Goal: Register for event/course

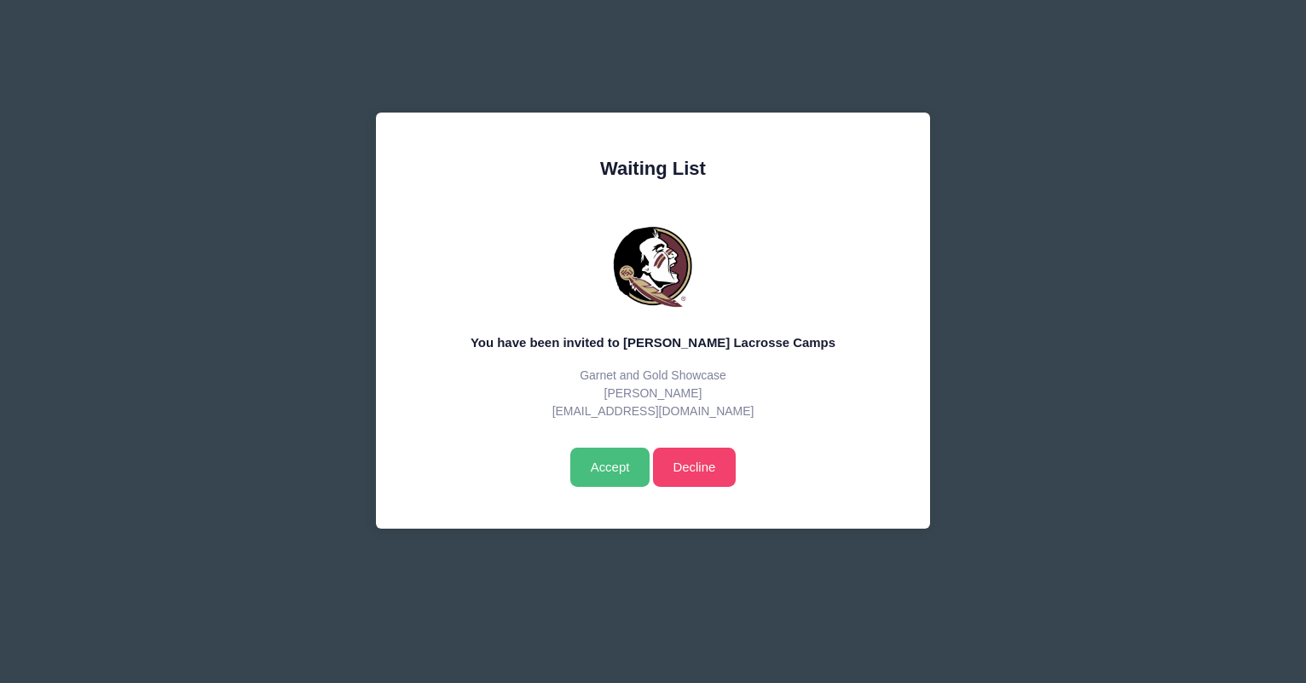
click at [622, 472] on input "Accept" at bounding box center [609, 467] width 79 height 39
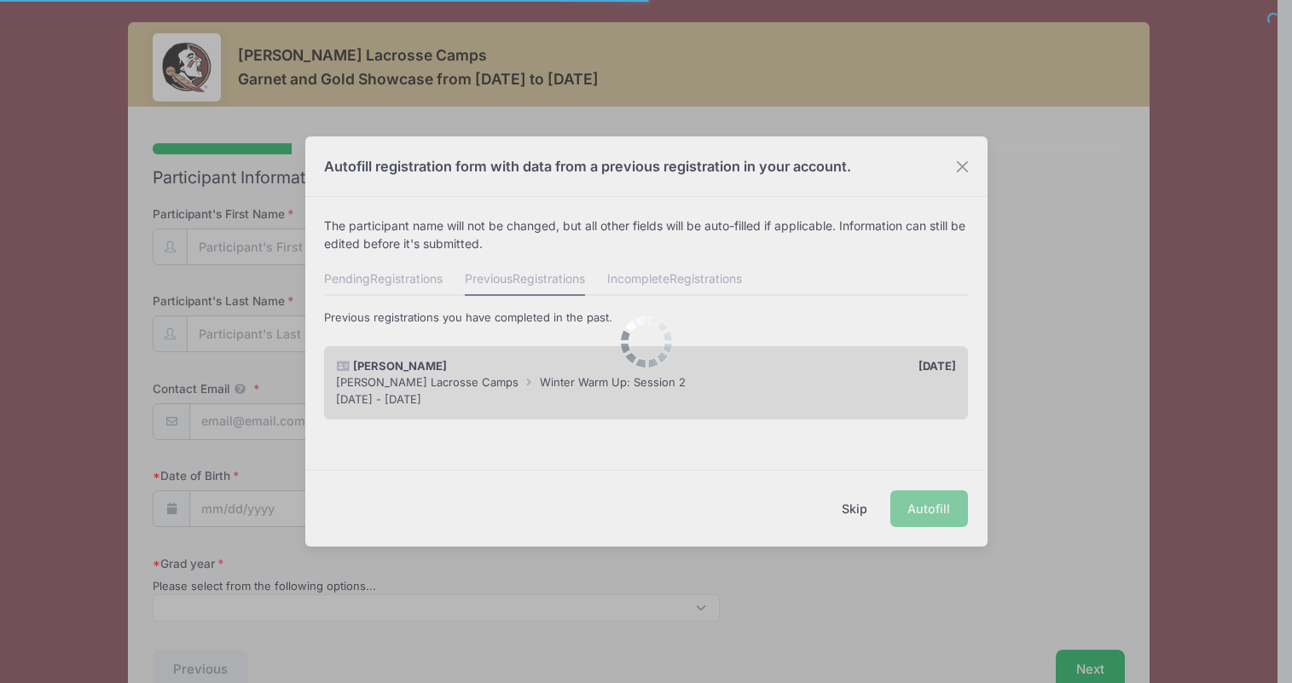
select select
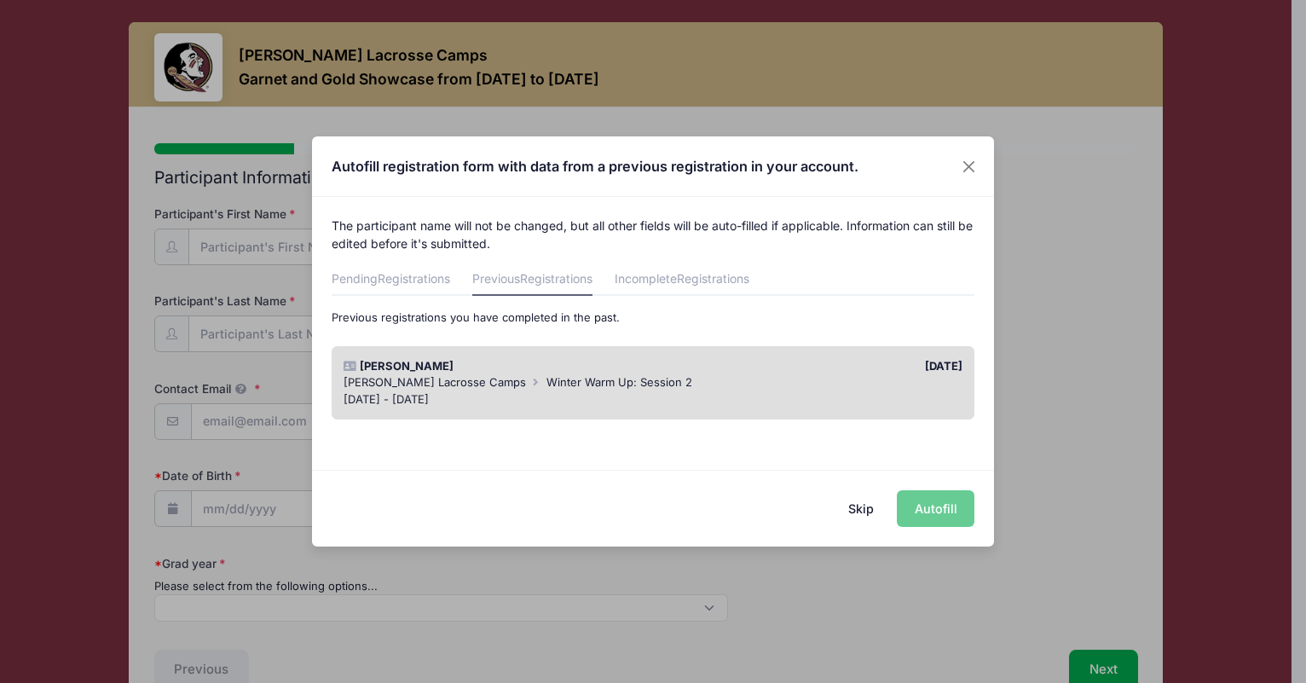
click at [663, 104] on div "Autofill registration form with data from a previous registration in your accou…" at bounding box center [653, 341] width 1306 height 683
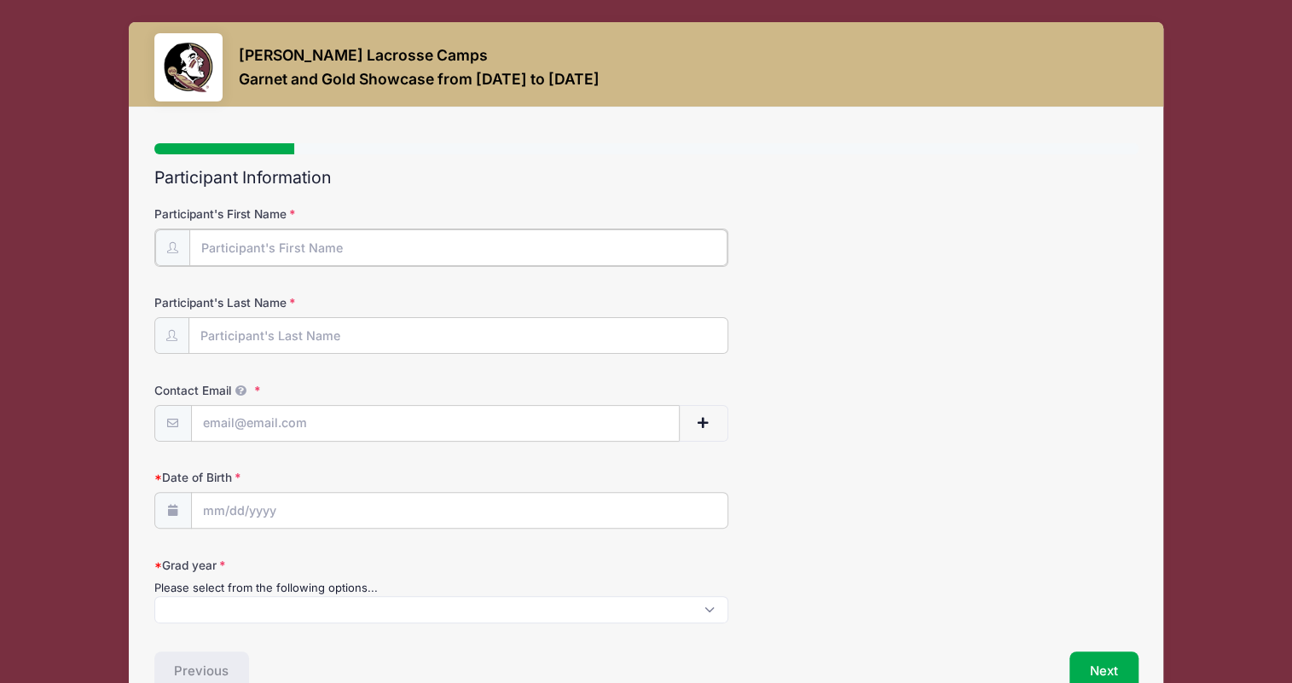
click at [408, 246] on input "Participant's First Name" at bounding box center [458, 247] width 538 height 37
click at [351, 246] on input "Participant's First Name" at bounding box center [458, 247] width 538 height 37
click at [572, 137] on div "Step 1 /7 Step 1 Step 2 Step 3 Step 4 Policies Extra Items Summary Participant …" at bounding box center [646, 409] width 1034 height 605
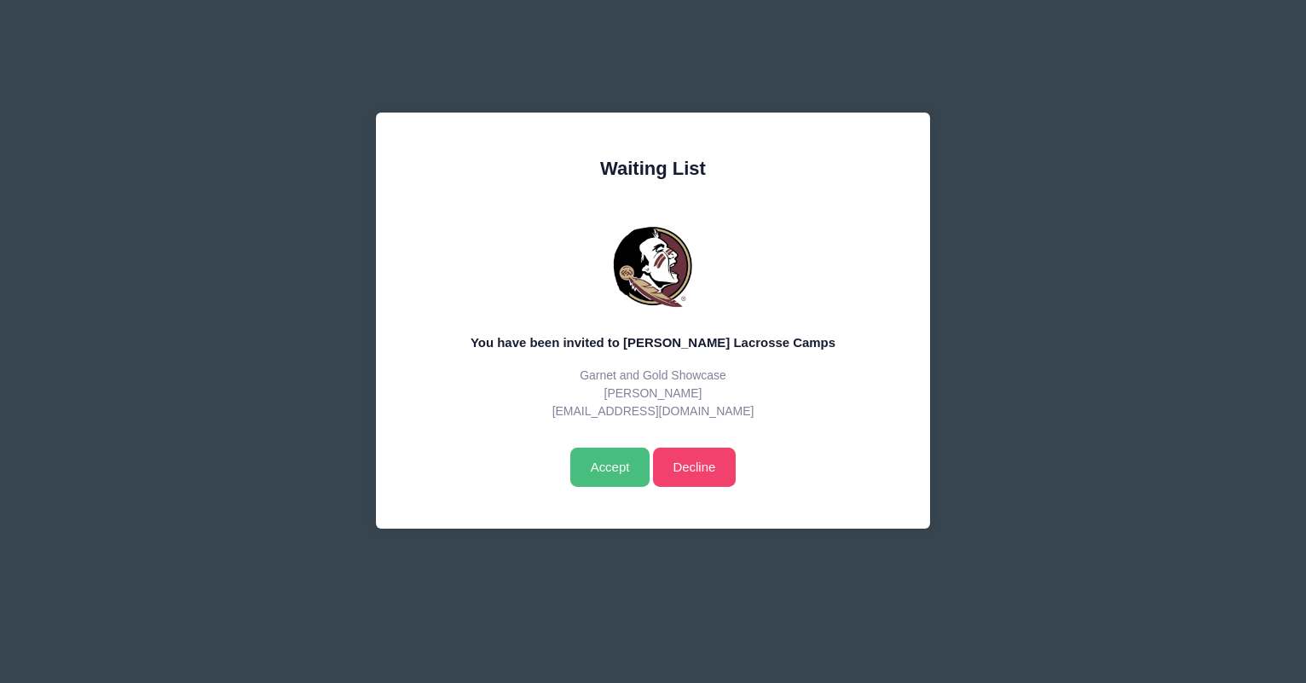
click at [612, 469] on input "Accept" at bounding box center [609, 467] width 79 height 39
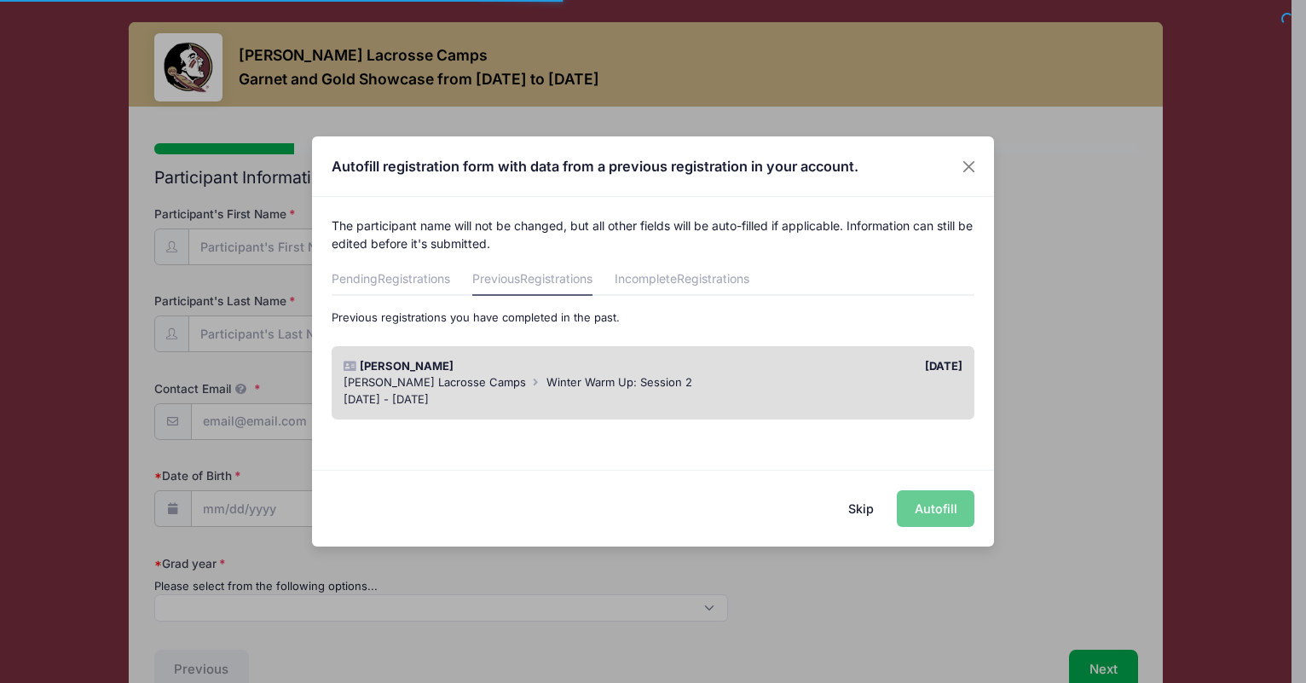
select select
click at [934, 509] on div "Skip Autofill" at bounding box center [653, 508] width 682 height 76
click at [934, 510] on div "Skip Autofill" at bounding box center [653, 508] width 682 height 76
click at [947, 505] on div "Skip Autofill" at bounding box center [653, 508] width 682 height 76
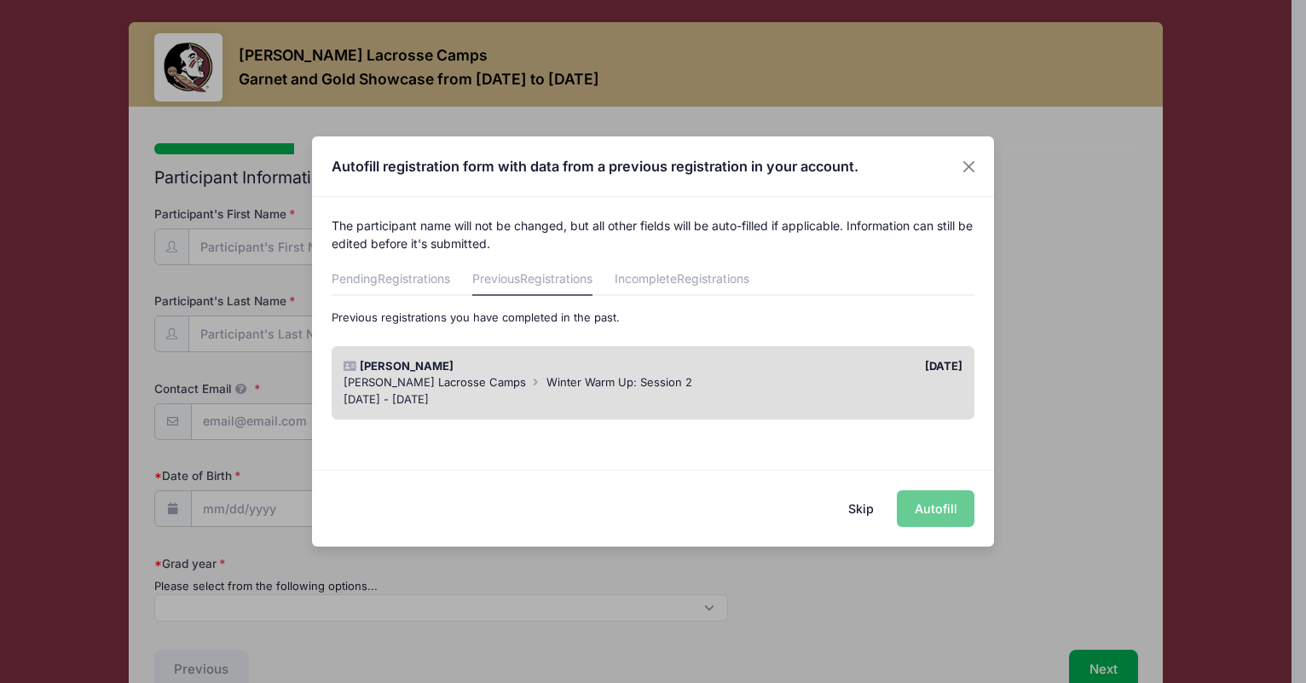
click at [947, 505] on div "Skip Autofill" at bounding box center [653, 508] width 682 height 76
click at [703, 363] on div "01/01/2025" at bounding box center [812, 366] width 318 height 17
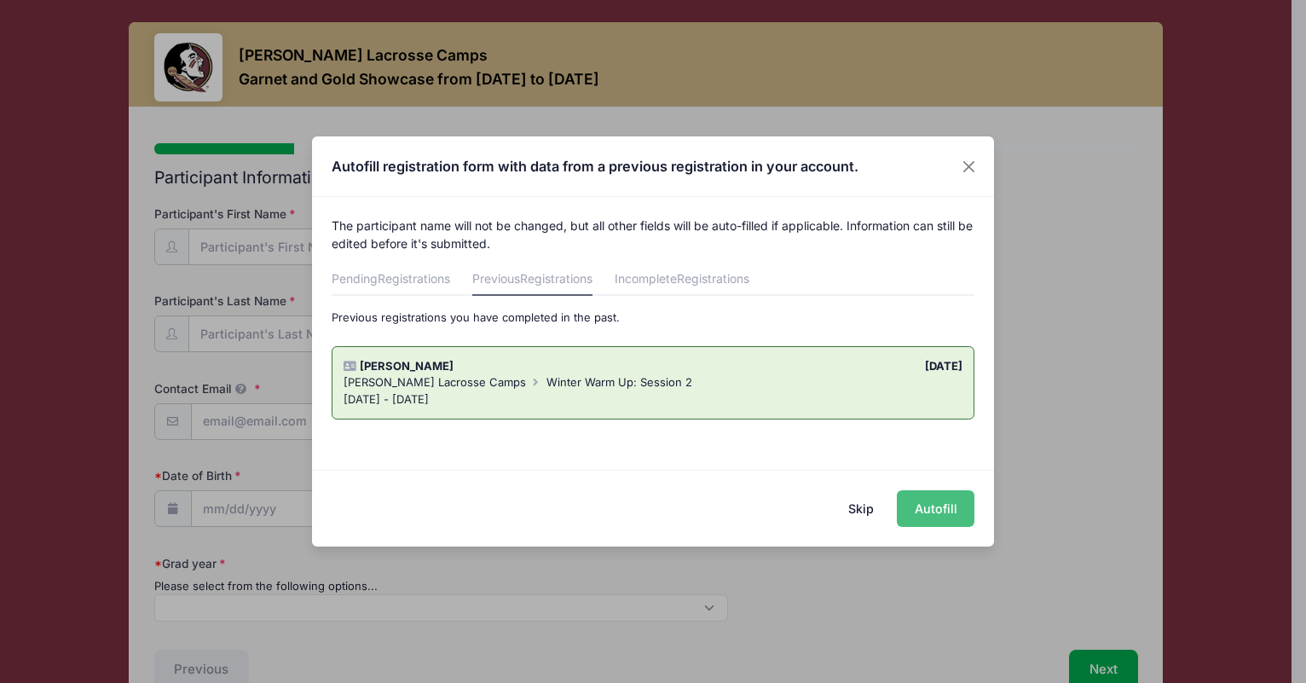
click at [918, 512] on button "Autofill" at bounding box center [936, 508] width 78 height 37
type input "aubreymoran31@gmail.com"
type input "03/31/2009"
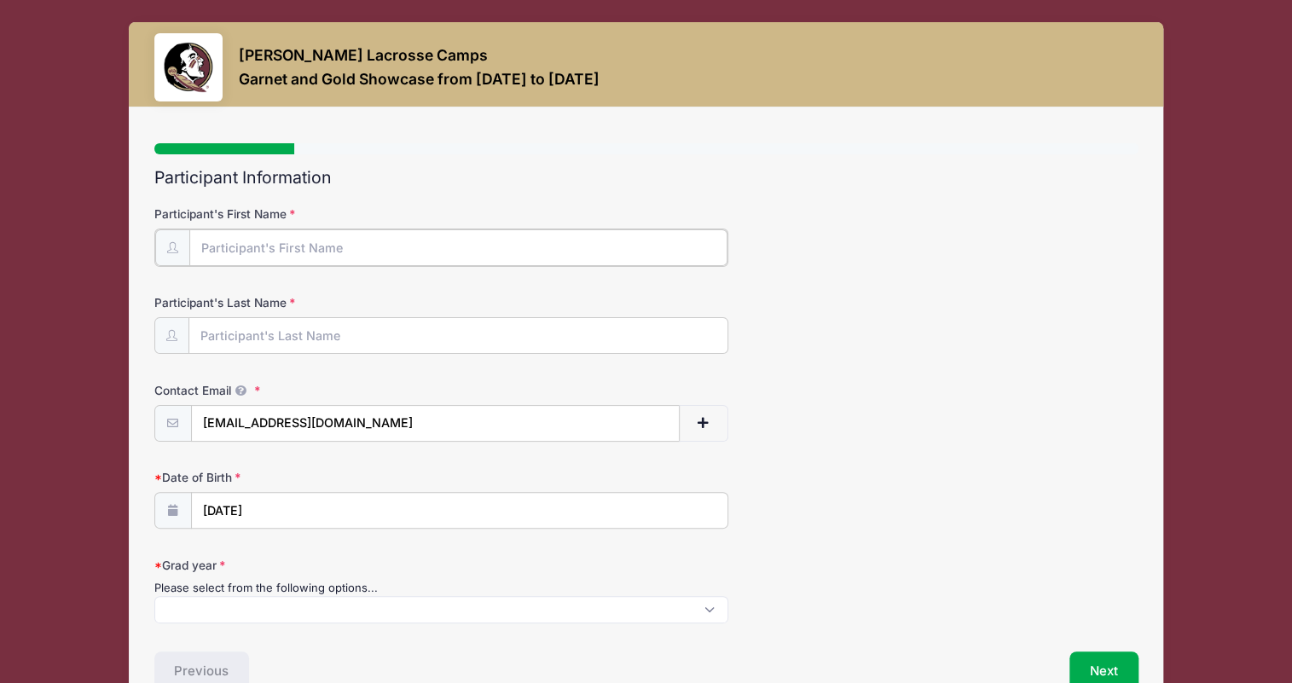
click at [454, 251] on input "Participant's First Name" at bounding box center [458, 247] width 538 height 37
type input "Aubrey"
click at [761, 185] on h2 "Participant Information" at bounding box center [646, 178] width 984 height 20
click at [412, 332] on input "Participant's Last Name" at bounding box center [458, 334] width 538 height 37
type input "Moran"
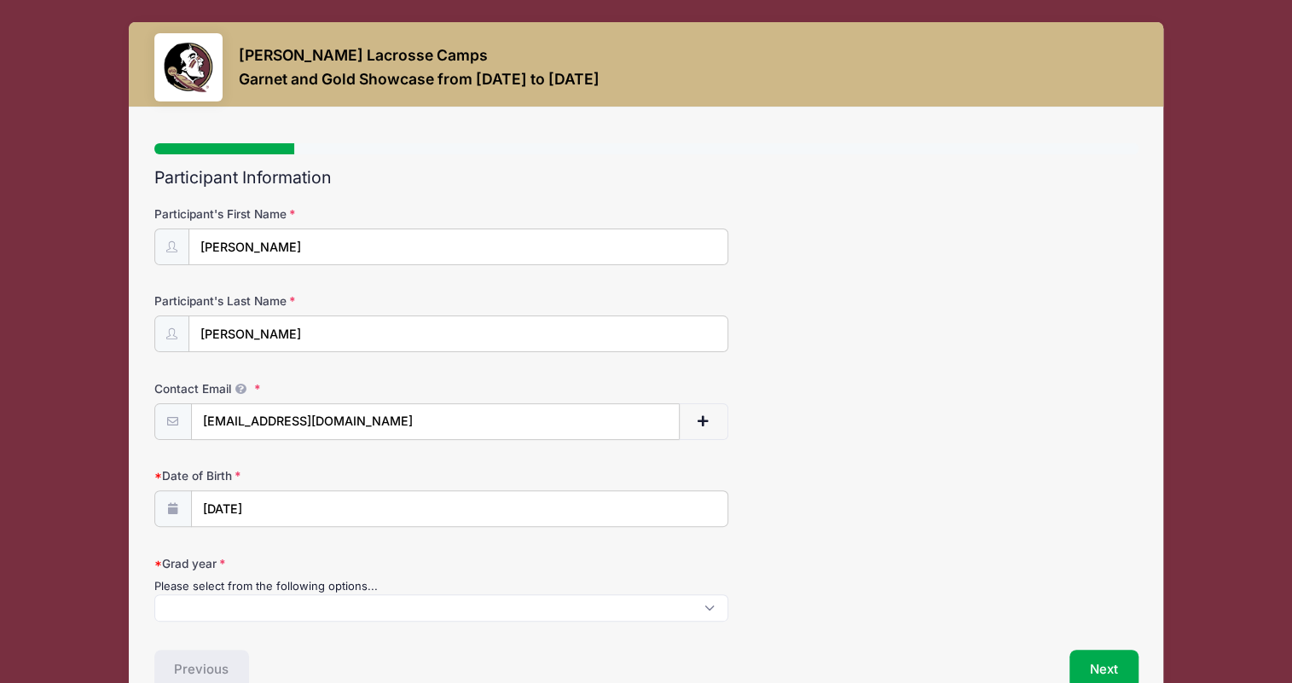
click at [777, 294] on div "Participant's Last Name Moran" at bounding box center [646, 322] width 984 height 60
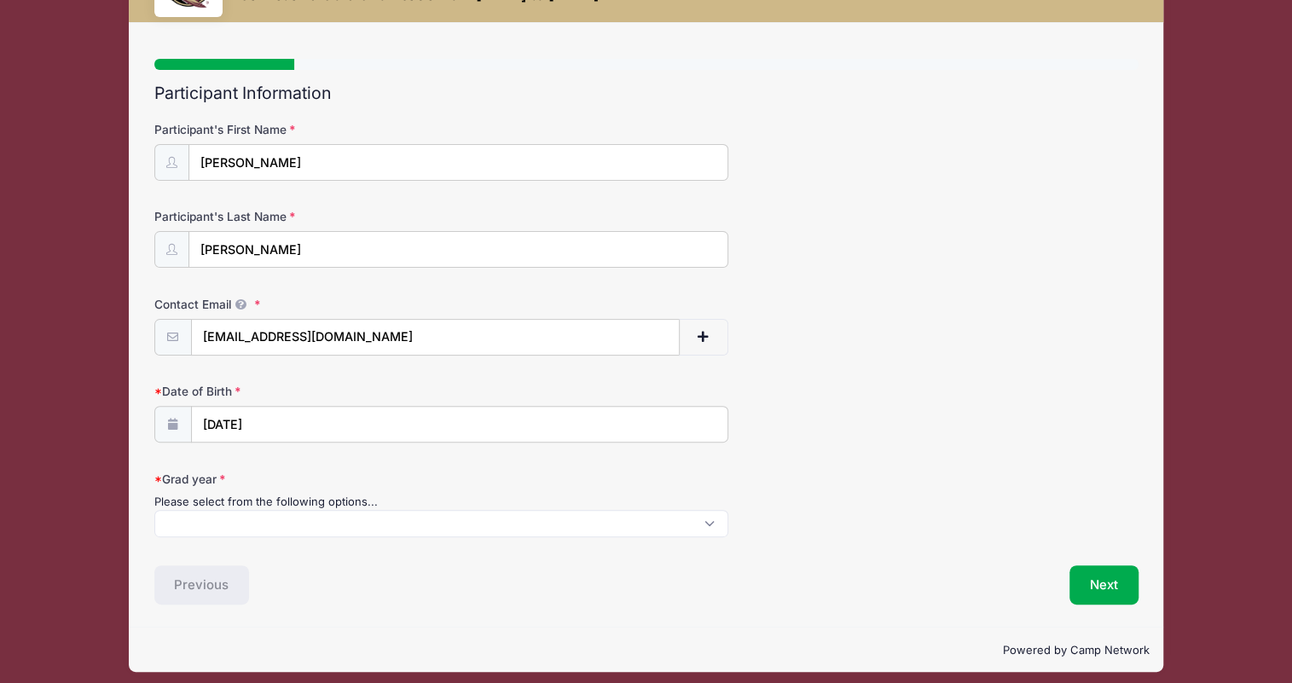
scroll to position [89, 0]
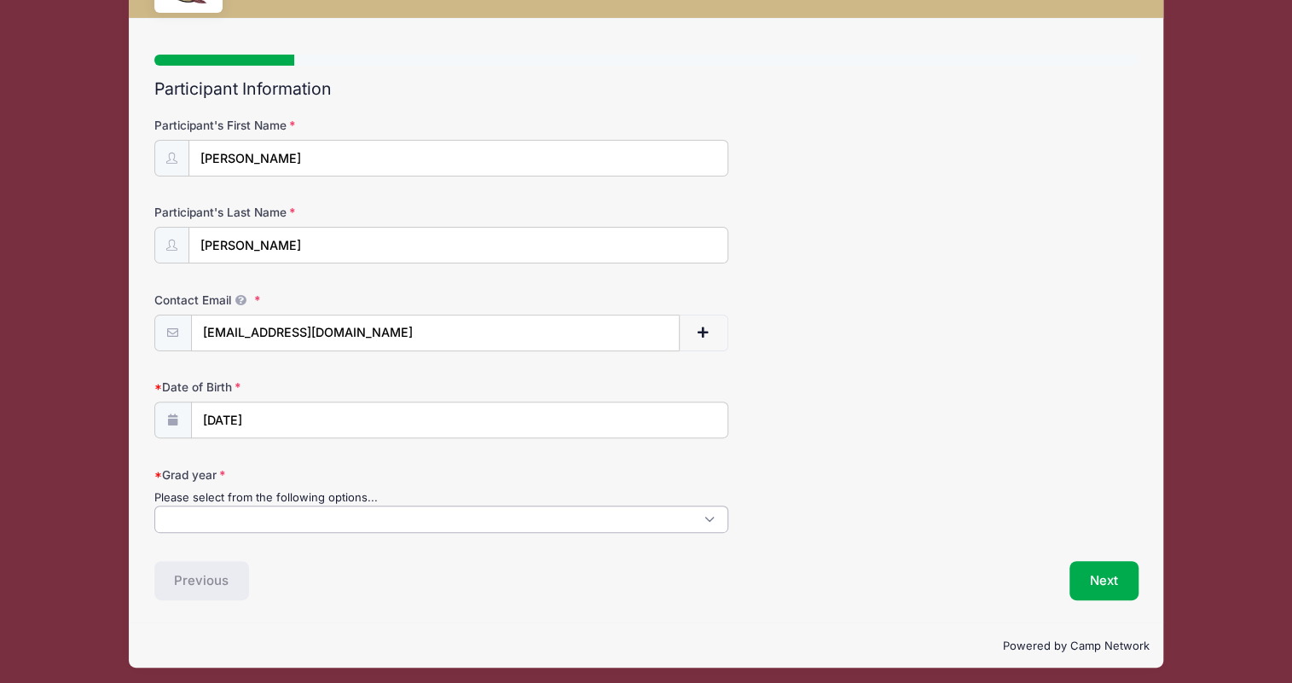
click at [288, 522] on span at bounding box center [441, 519] width 574 height 27
select select "2027"
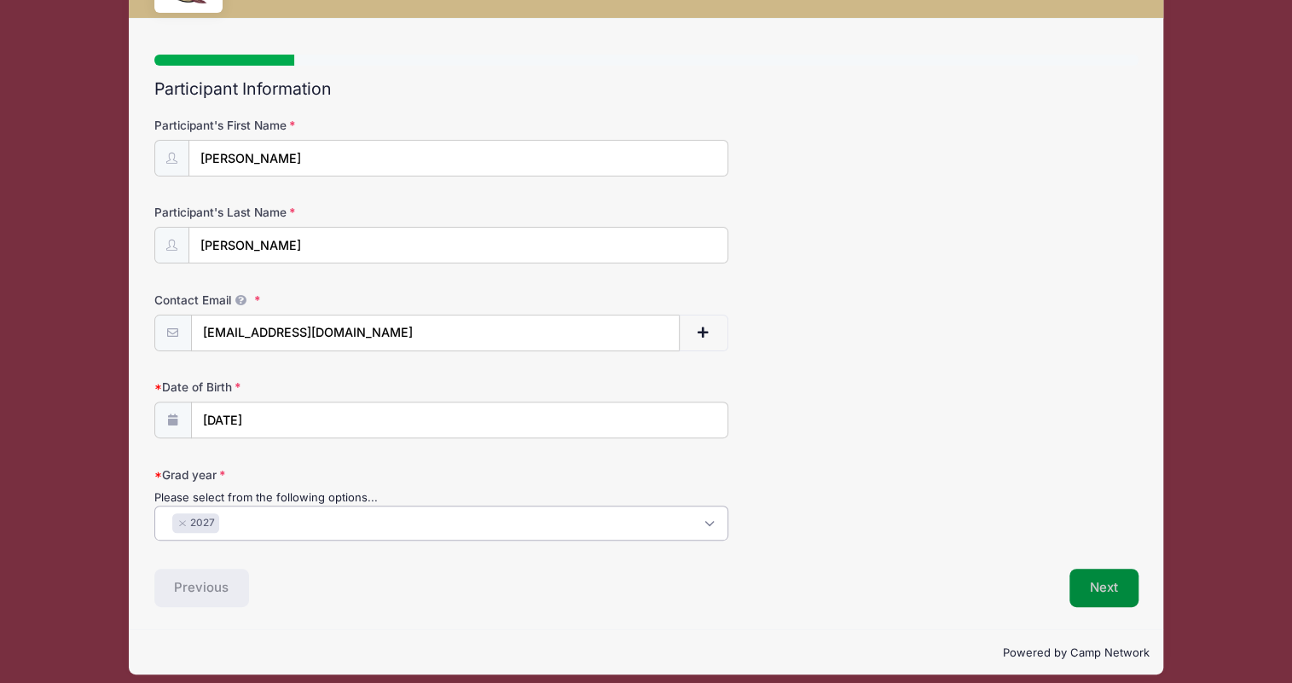
click at [1099, 586] on button "Next" at bounding box center [1103, 588] width 69 height 39
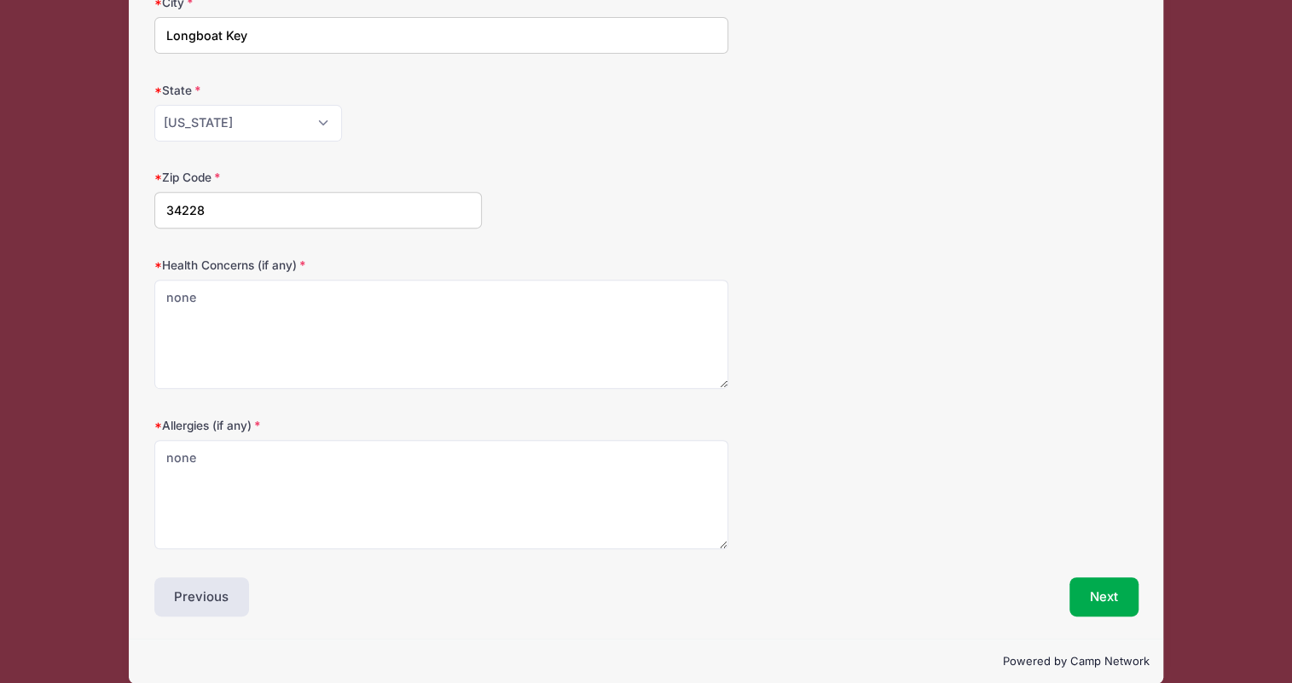
scroll to position [317, 0]
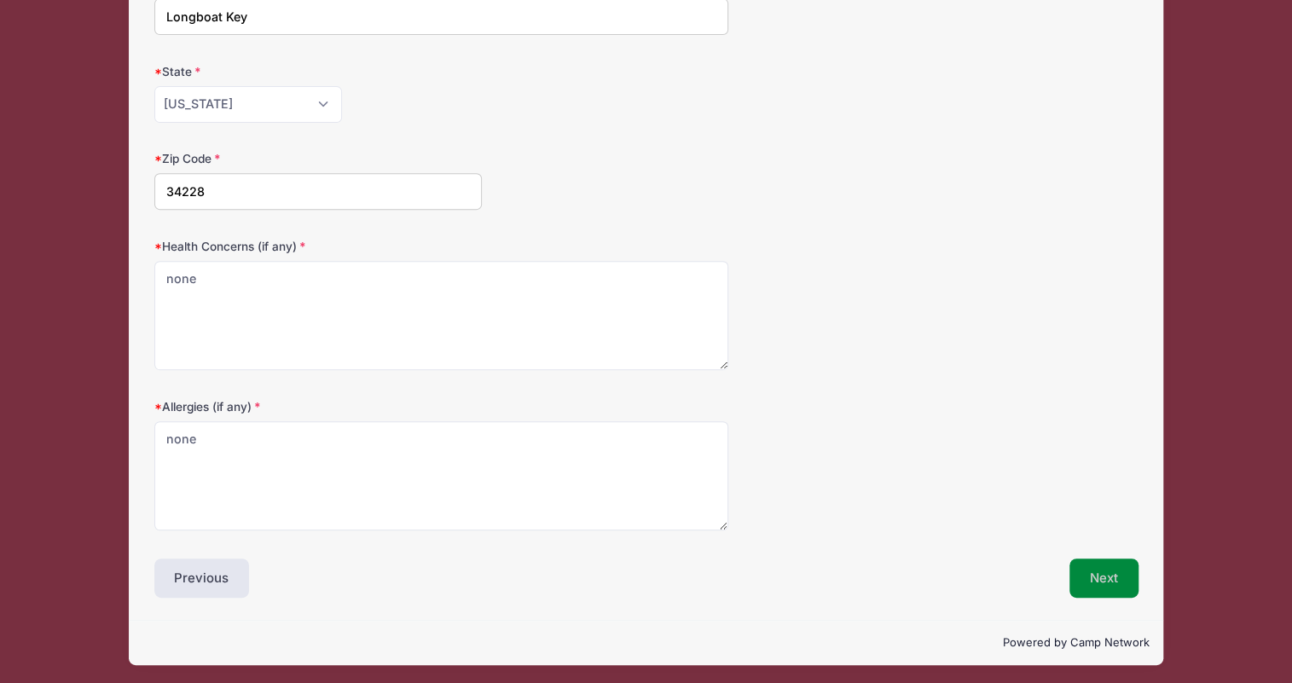
click at [1109, 574] on button "Next" at bounding box center [1103, 578] width 69 height 39
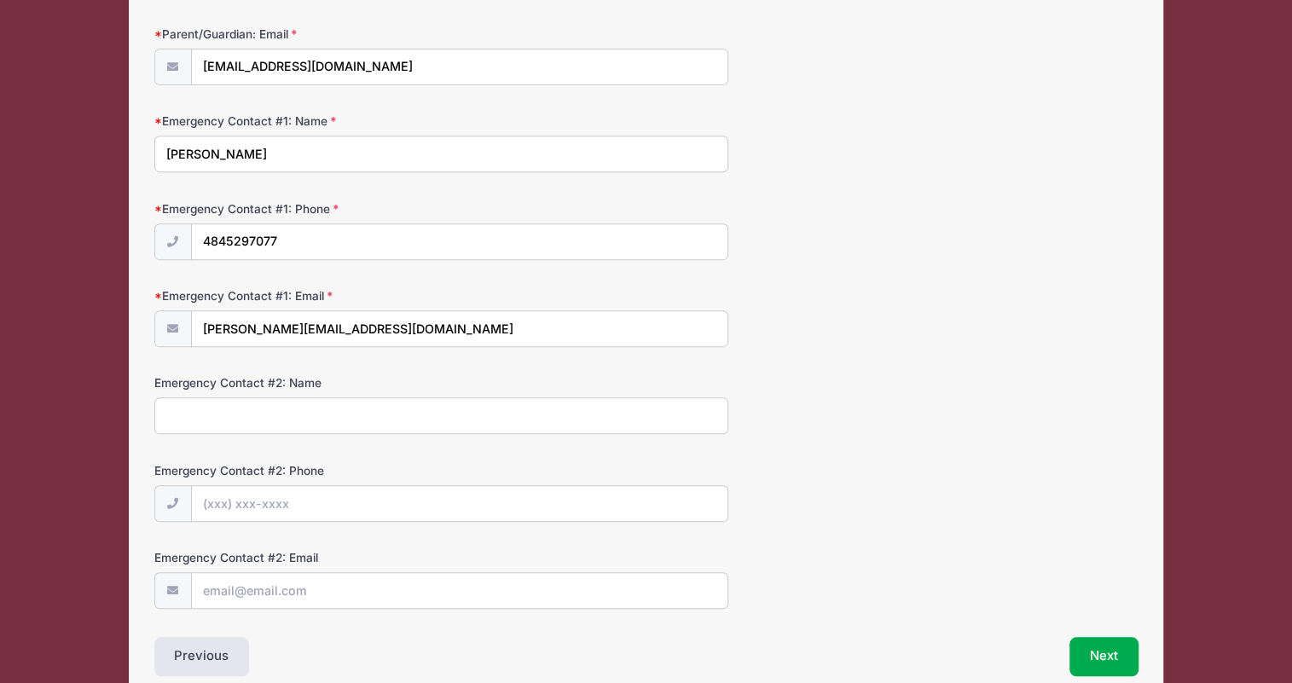
scroll to position [431, 0]
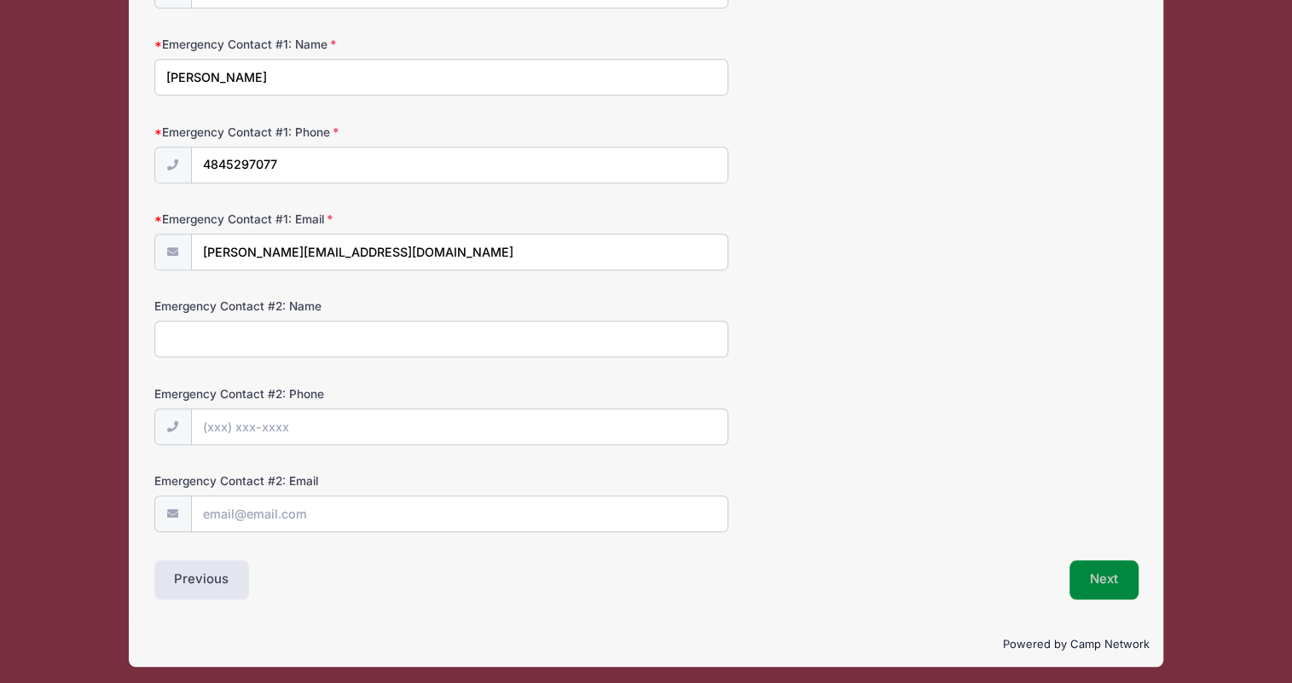
click at [1112, 570] on button "Next" at bounding box center [1103, 579] width 69 height 39
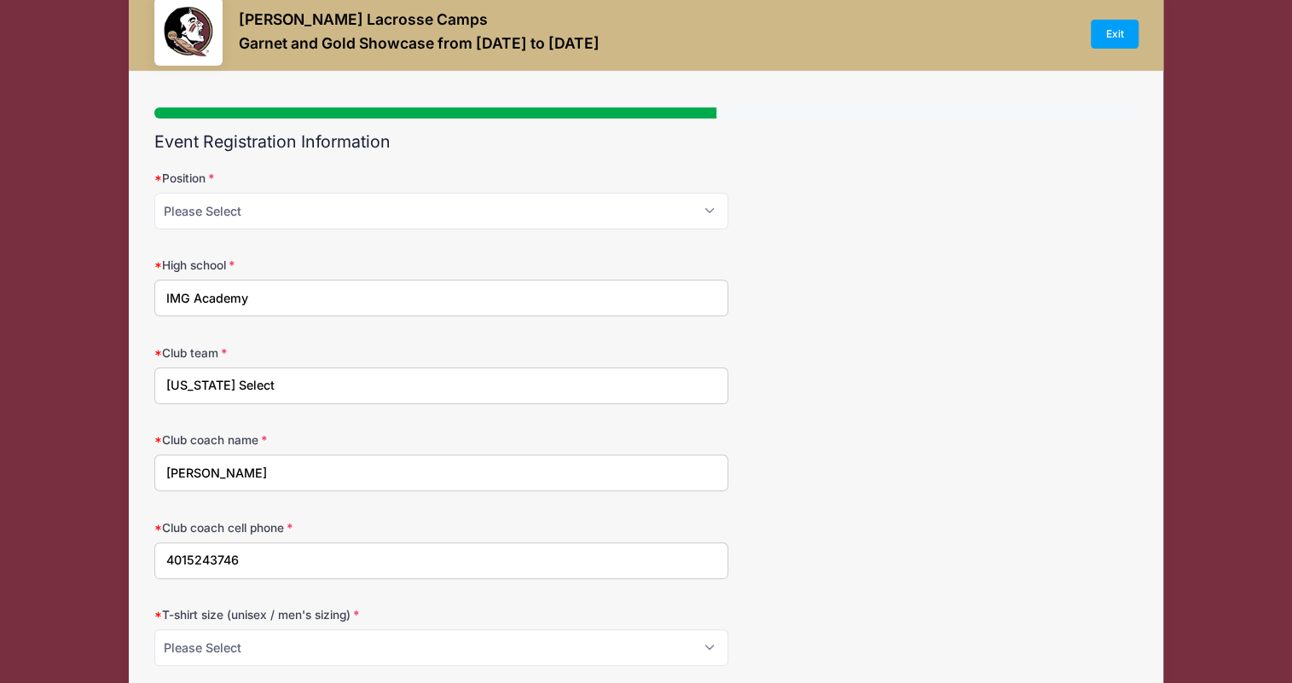
scroll to position [0, 0]
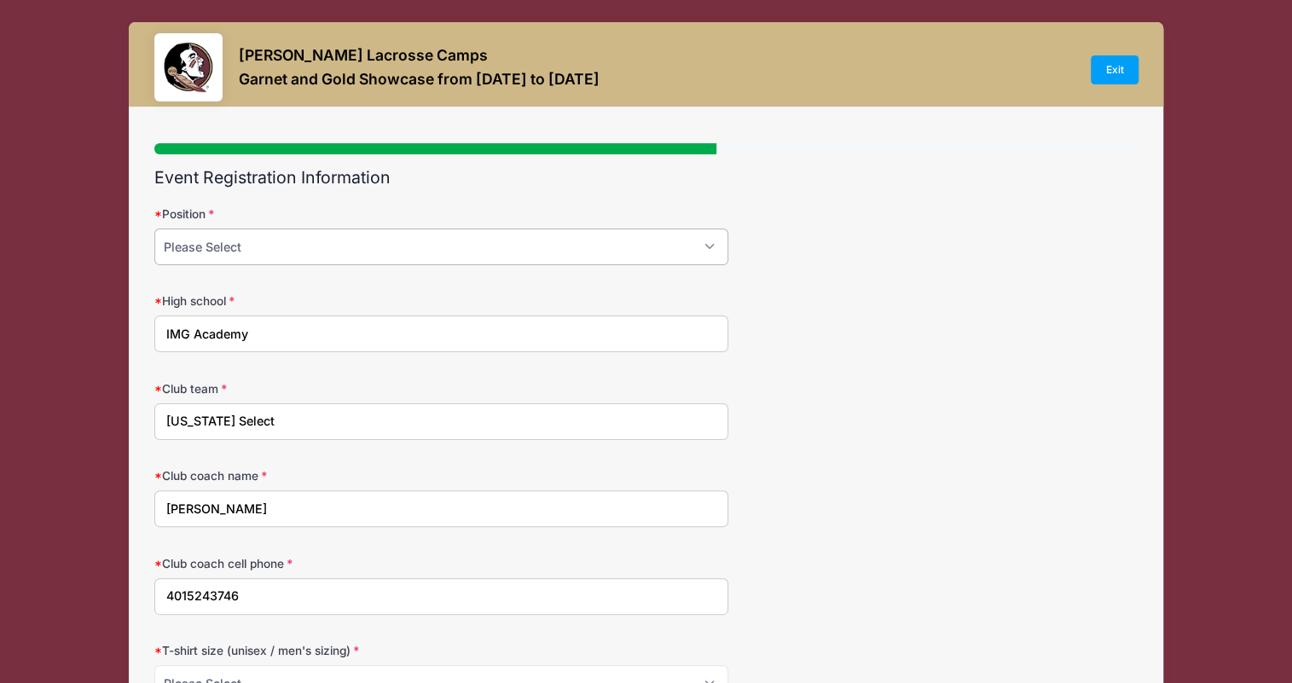
click at [154, 229] on select "Please Select Attack Midfield Defense Goalie" at bounding box center [441, 247] width 574 height 37
select select "Defense"
click option "Defense" at bounding box center [0, 0] width 0 height 0
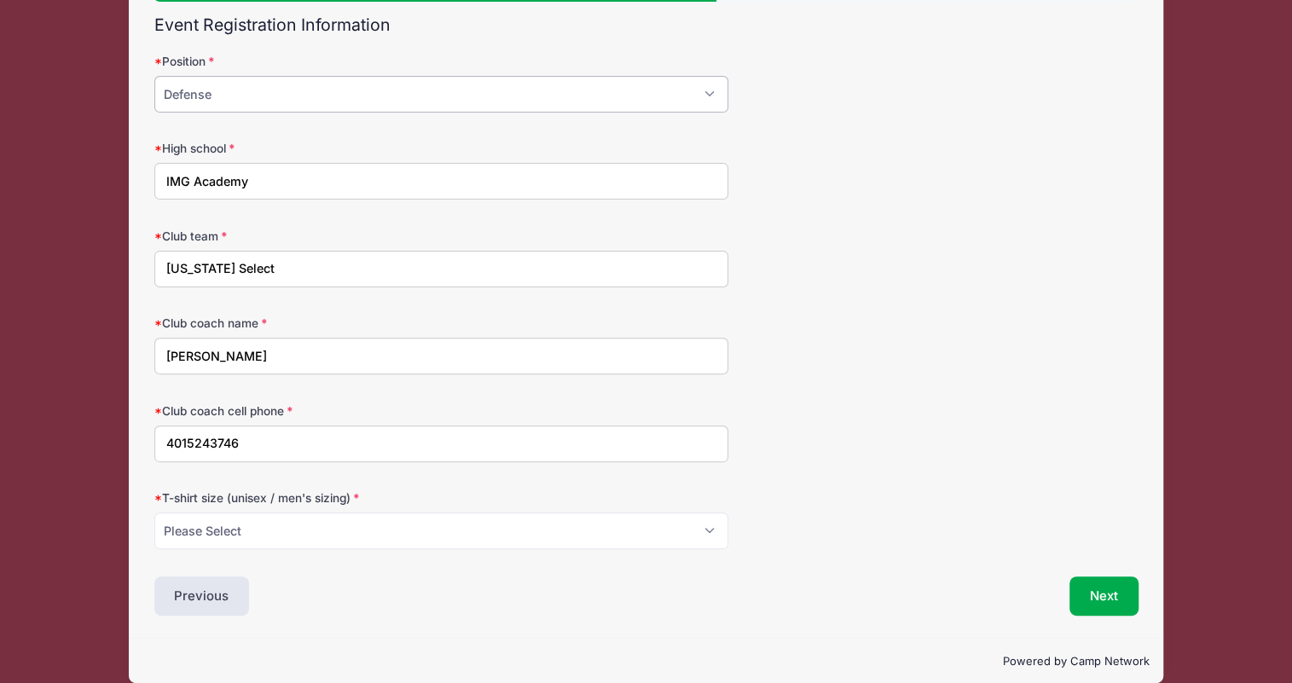
scroll to position [171, 0]
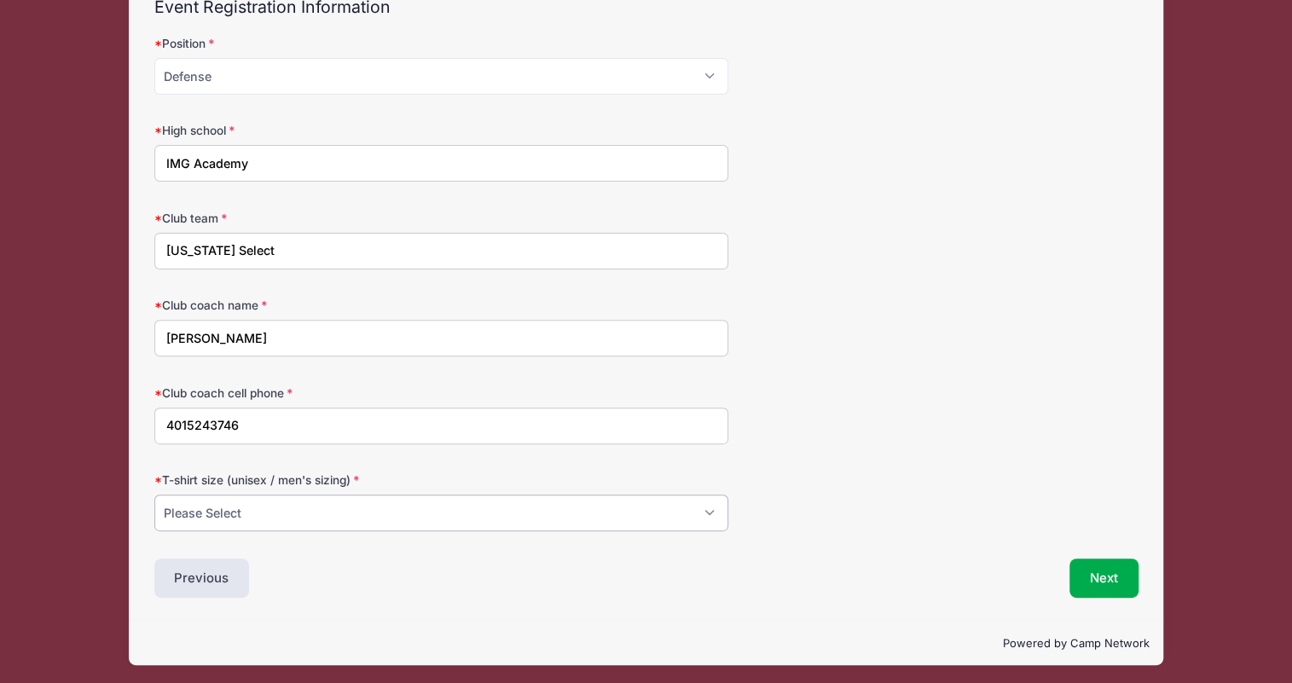
click at [154, 495] on select "Please Select Small Medium Large XL" at bounding box center [441, 513] width 574 height 37
select select "Medium"
click option "Medium" at bounding box center [0, 0] width 0 height 0
click at [1101, 582] on button "Next" at bounding box center [1103, 578] width 69 height 39
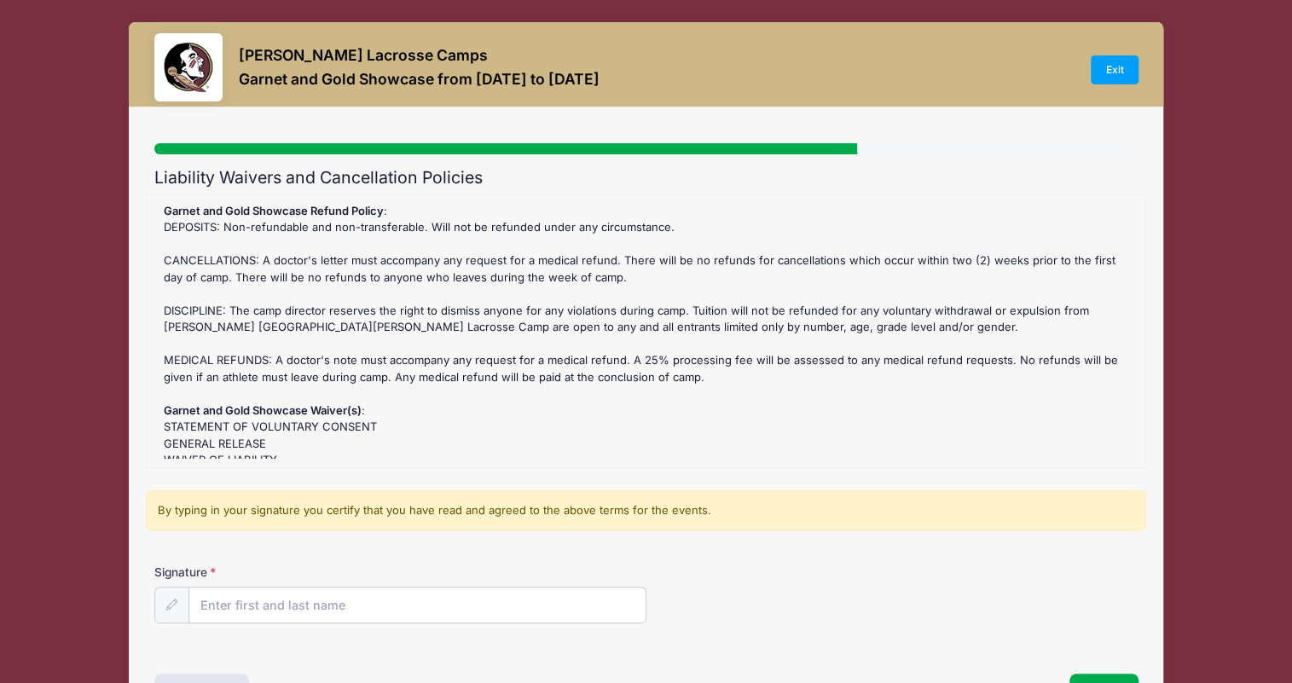
scroll to position [0, 0]
click at [311, 606] on input "Signature" at bounding box center [417, 606] width 456 height 37
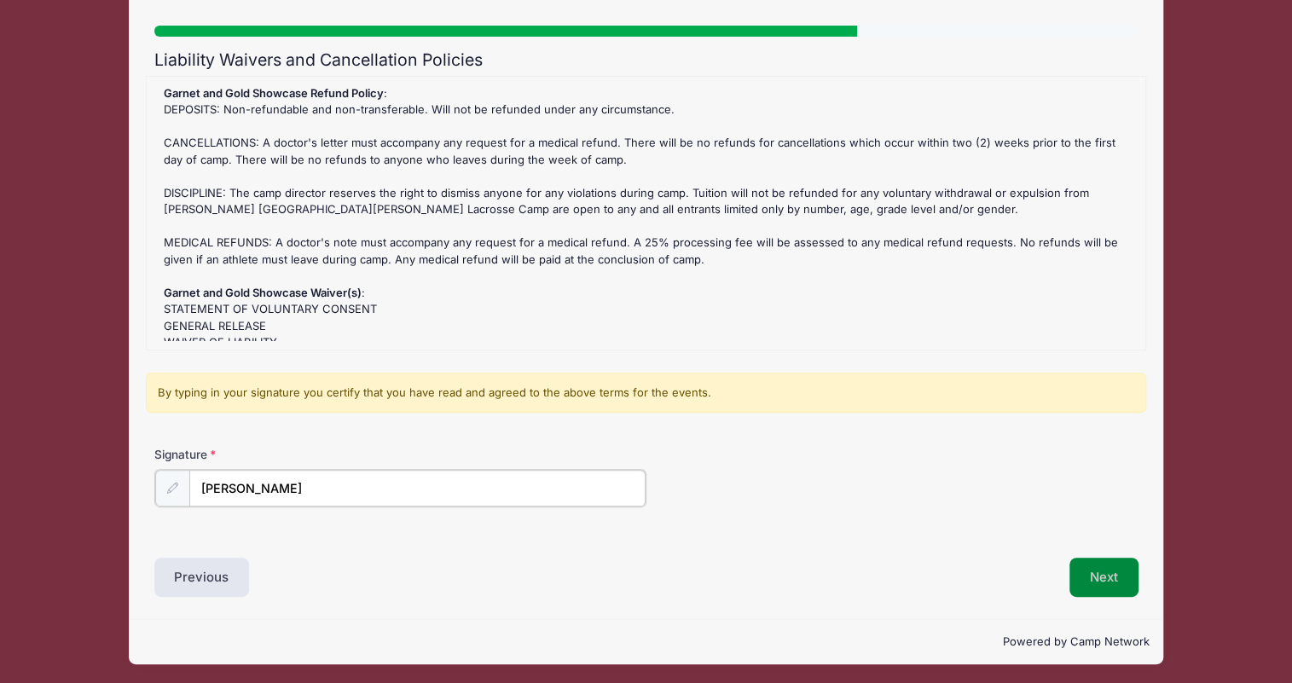
type input "Karl Kazmierczak"
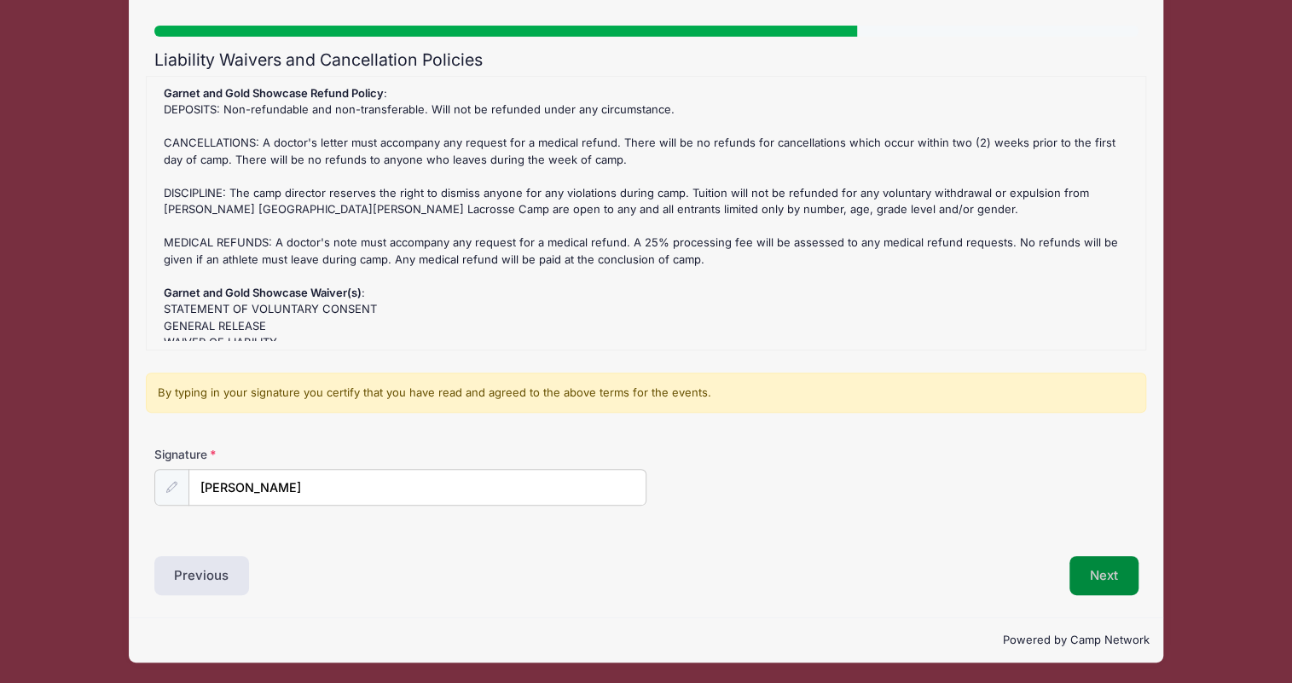
click at [1105, 575] on button "Next" at bounding box center [1103, 575] width 69 height 39
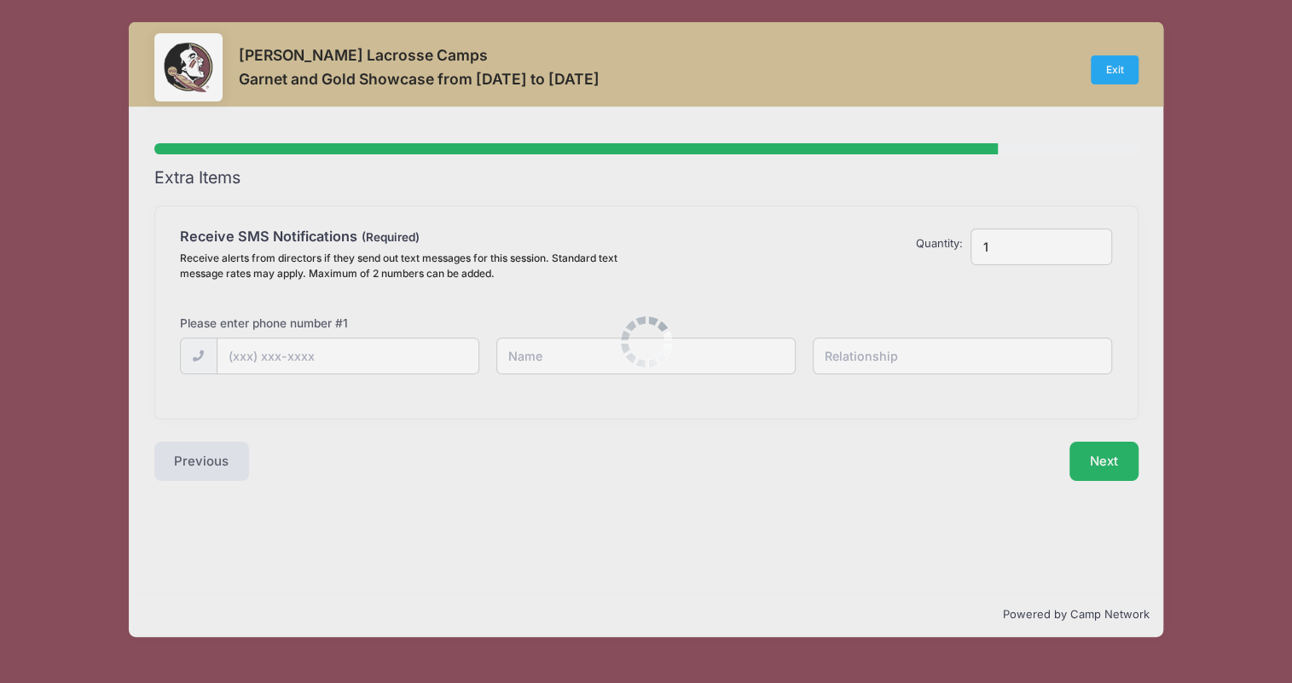
scroll to position [0, 0]
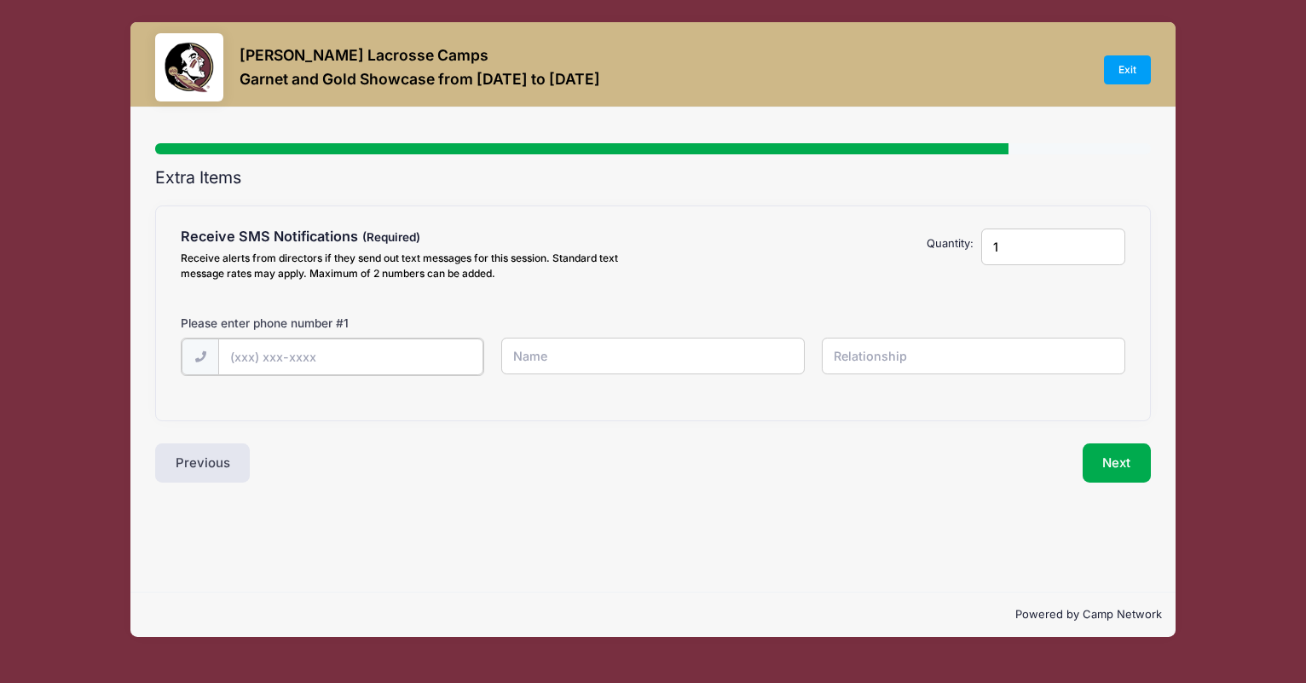
click at [0, 0] on input "text" at bounding box center [0, 0] width 0 height 0
type input "(201) 424-2042"
click at [0, 0] on input "text" at bounding box center [0, 0] width 0 height 0
type input "Karl Kazmierczak"
click at [0, 0] on input "text" at bounding box center [0, 0] width 0 height 0
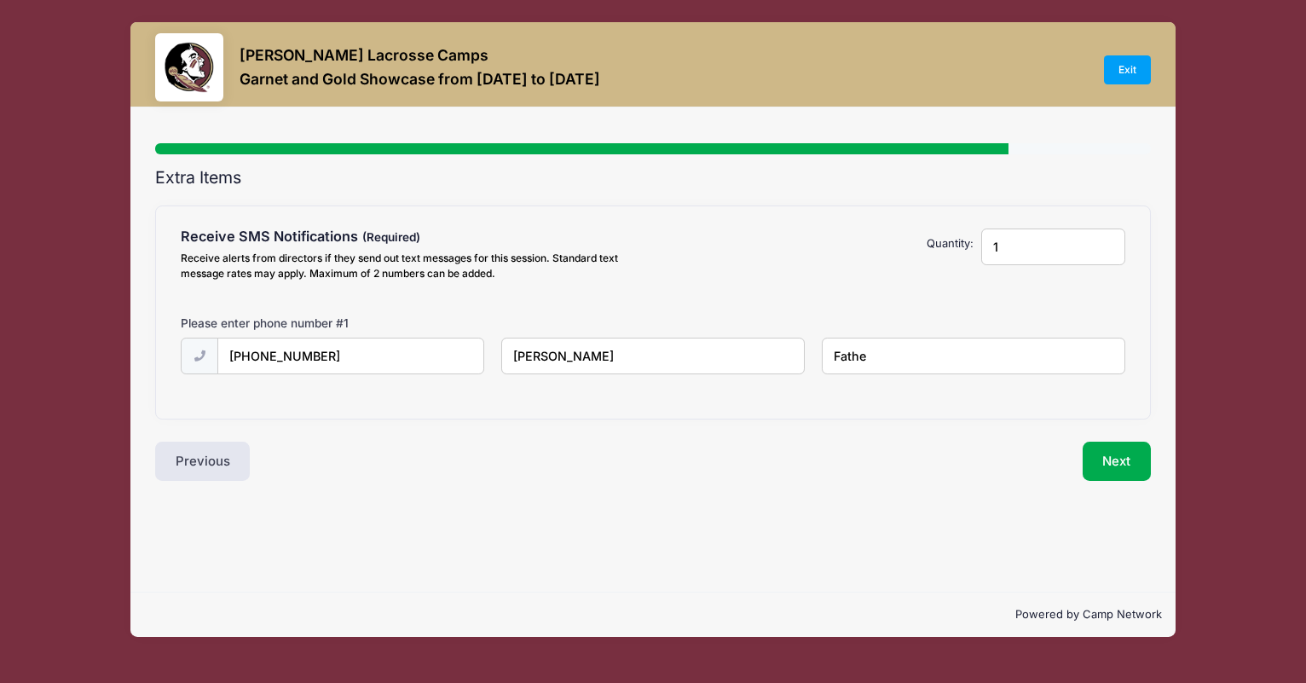
type input "Father"
click at [1106, 253] on input "1" at bounding box center [1052, 247] width 143 height 37
type input "2"
click at [1106, 243] on input "2" at bounding box center [1052, 247] width 143 height 37
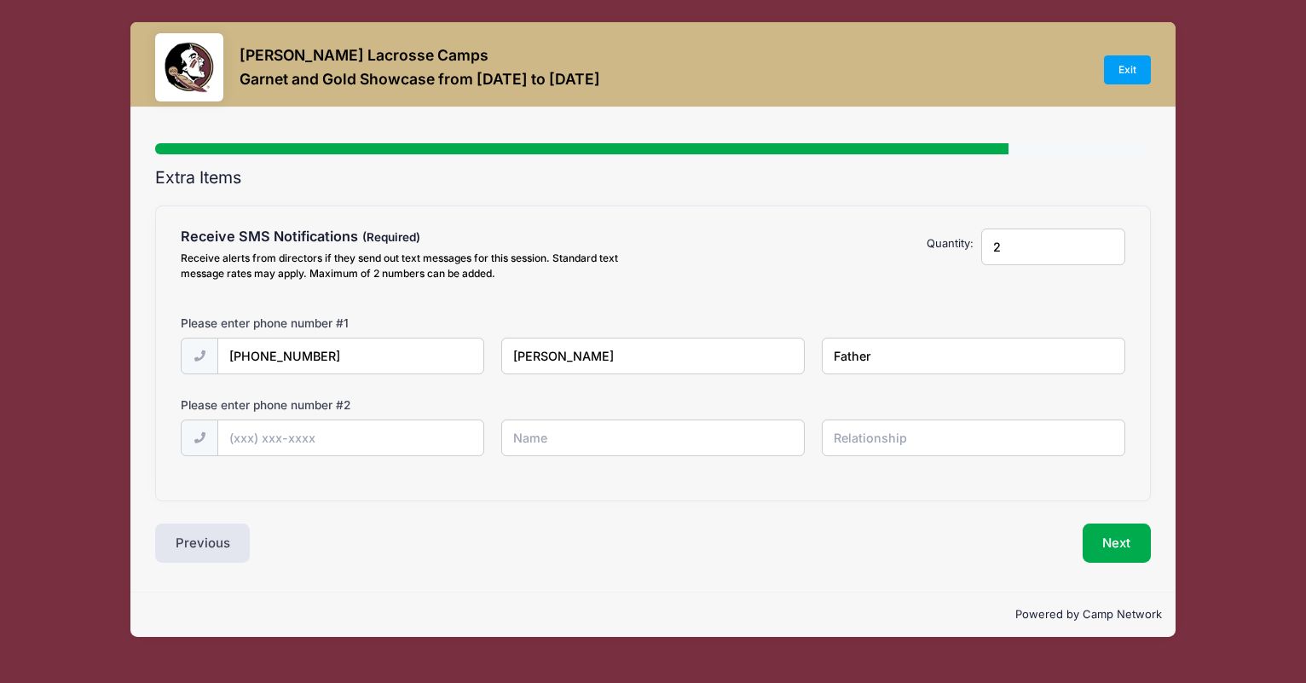
type input "Father"
click at [0, 0] on input "text" at bounding box center [0, 0] width 0 height 0
type input "(484) 529-7077"
click at [0, 0] on input "text" at bounding box center [0, 0] width 0 height 0
type input "Kristine Kazmierczak"
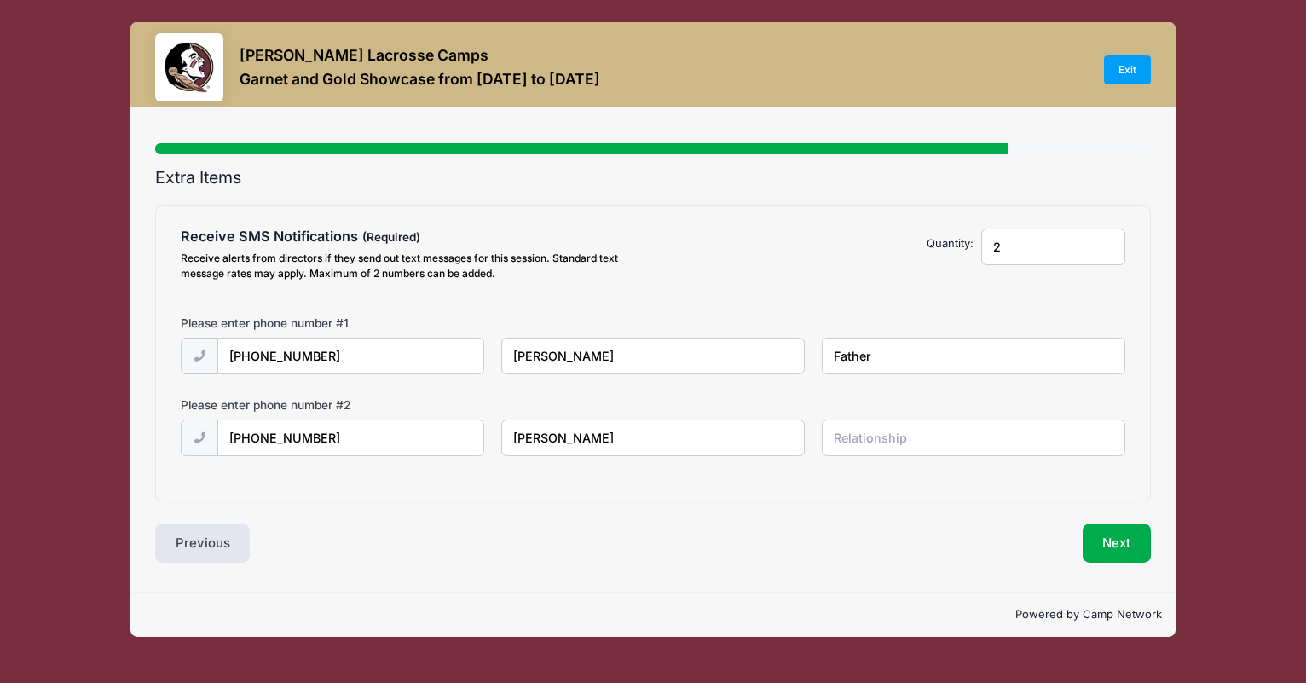
click at [0, 0] on input "text" at bounding box center [0, 0] width 0 height 0
type input "Mother"
click at [1114, 544] on button "Next" at bounding box center [1117, 543] width 69 height 39
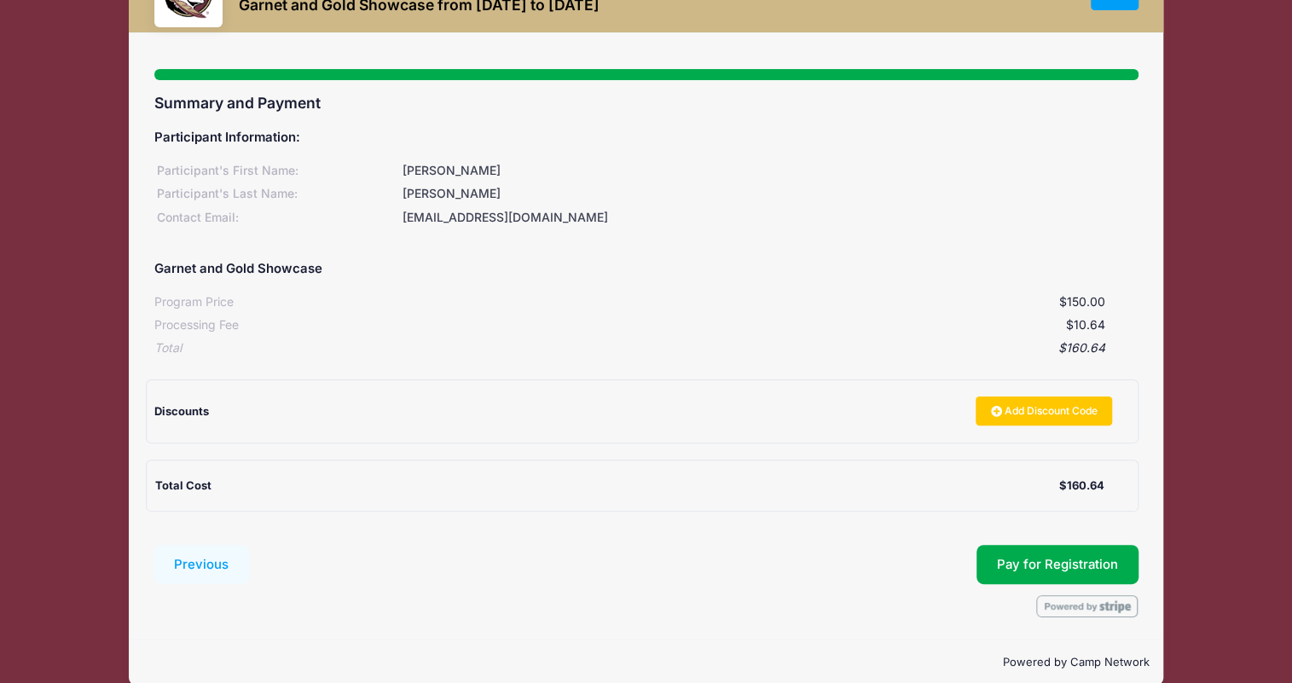
scroll to position [89, 0]
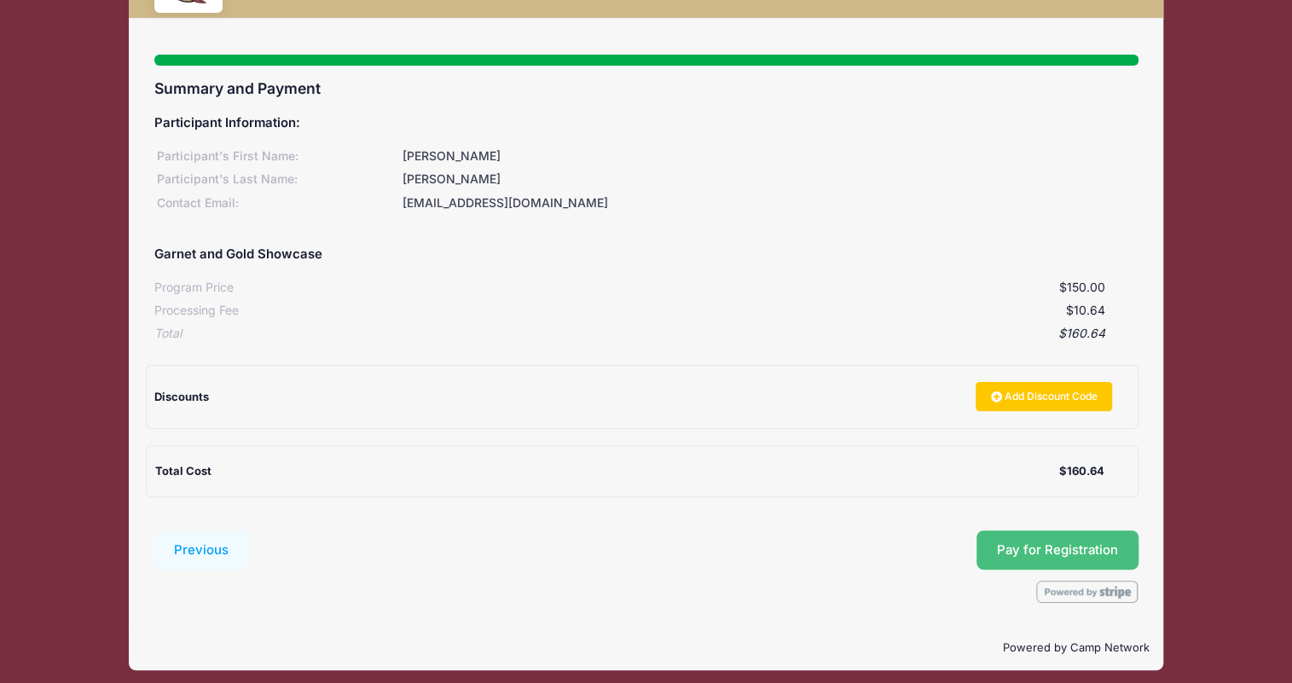
click at [1078, 546] on span "Pay for Registration" at bounding box center [1057, 549] width 121 height 15
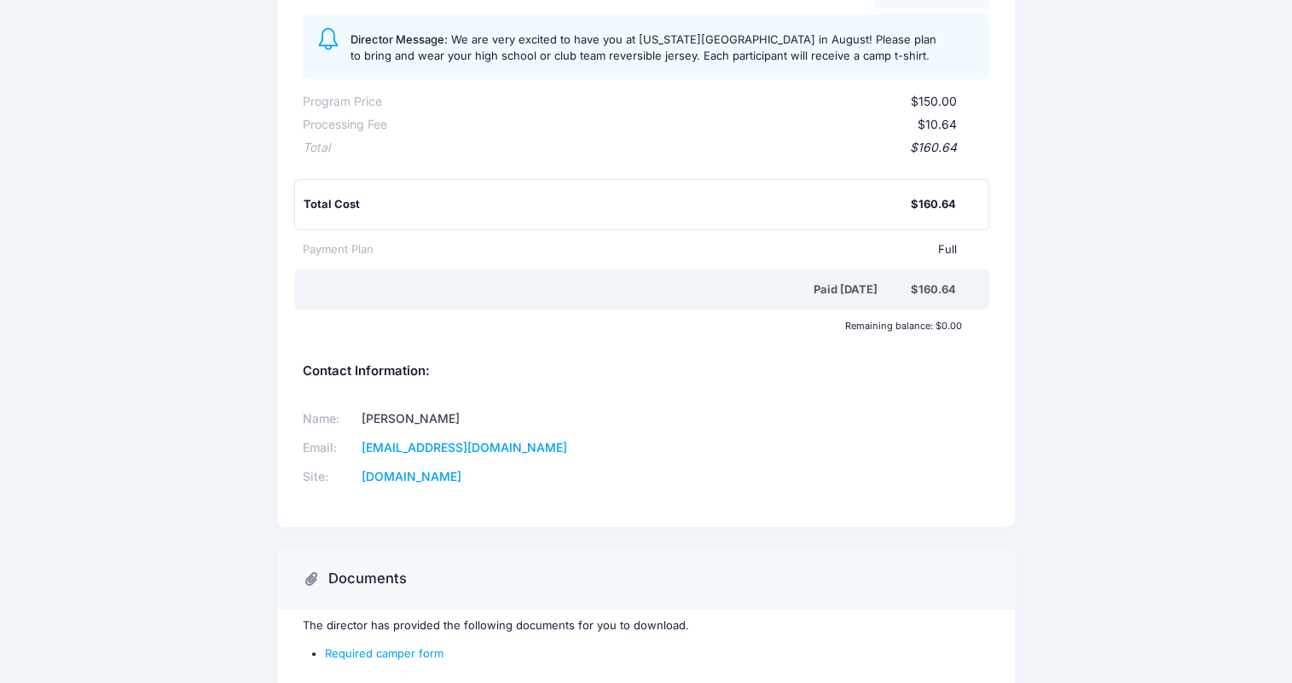
scroll to position [333, 0]
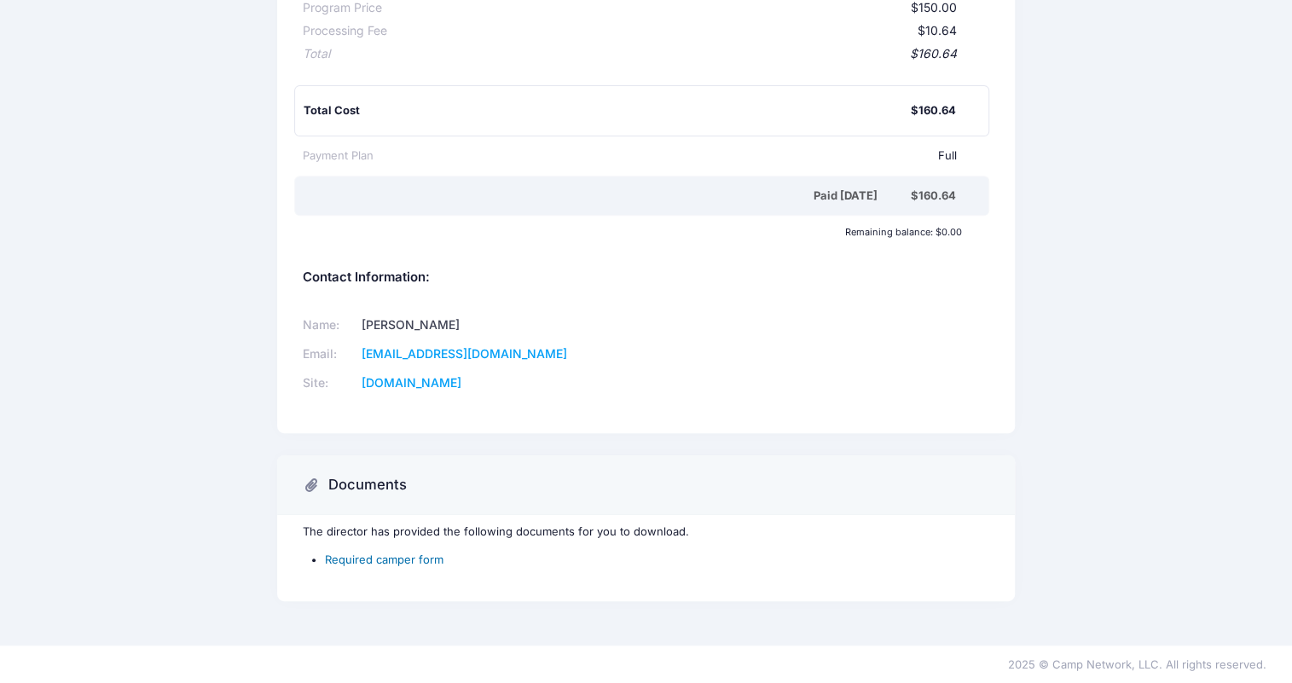
click at [419, 558] on link "Required camper form" at bounding box center [384, 560] width 119 height 14
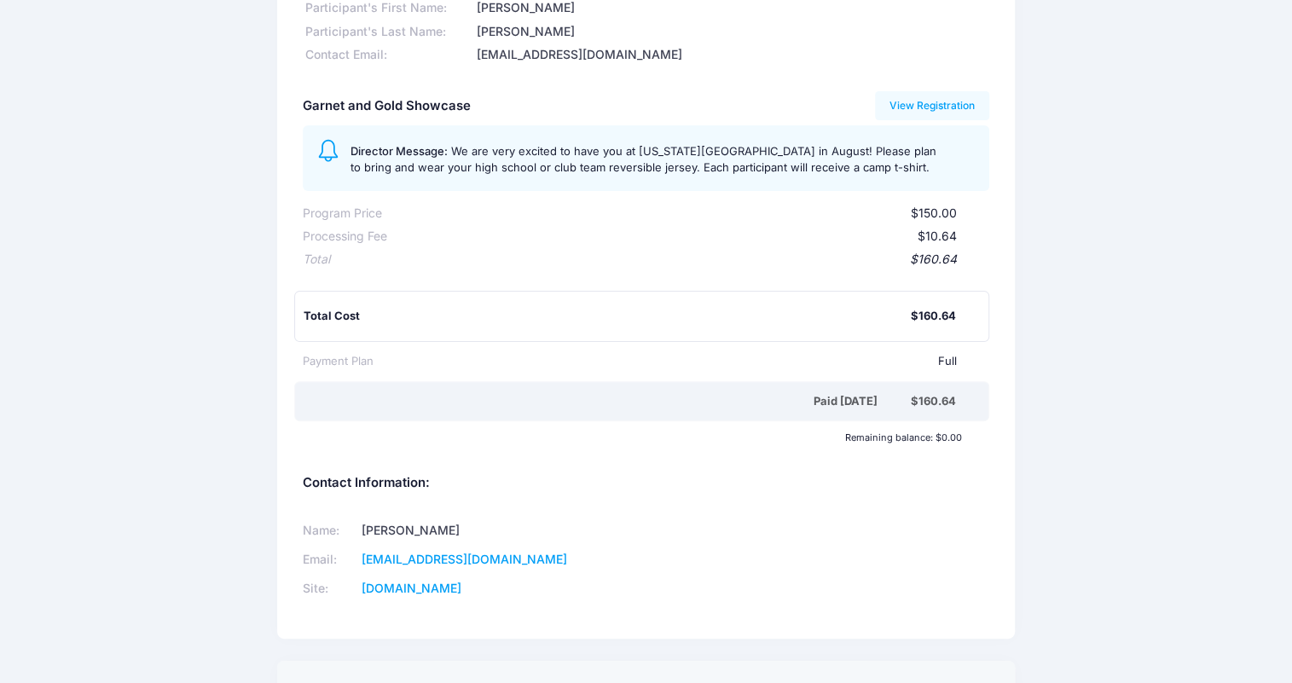
scroll to position [177, 0]
